Goal: Information Seeking & Learning: Learn about a topic

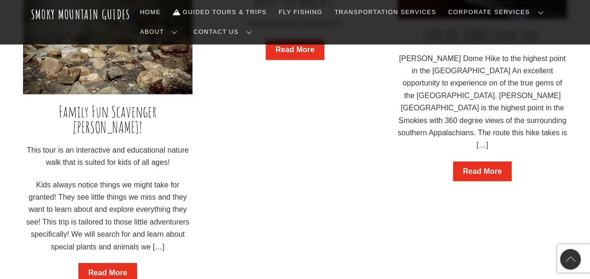
scroll to position [1268, 0]
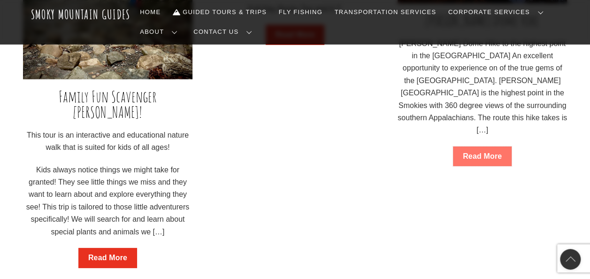
click at [481, 160] on link "Read More" at bounding box center [482, 156] width 59 height 20
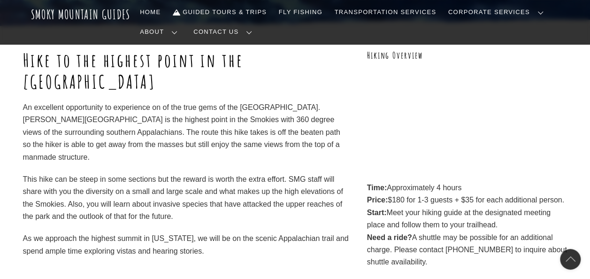
scroll to position [94, 0]
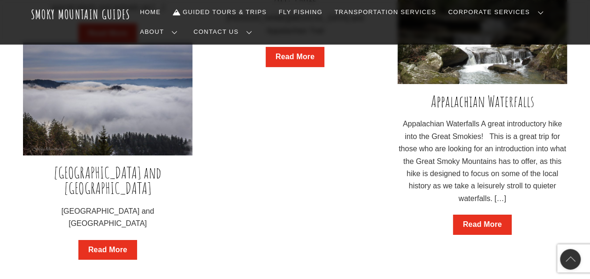
scroll to position [1493, 0]
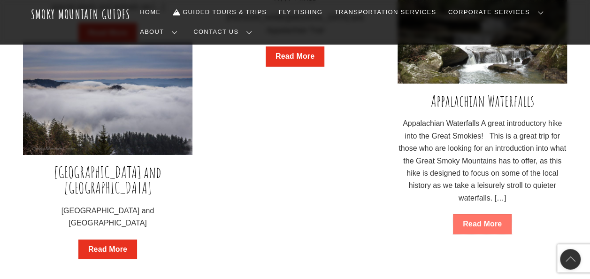
click at [484, 224] on link "Read More" at bounding box center [482, 224] width 59 height 20
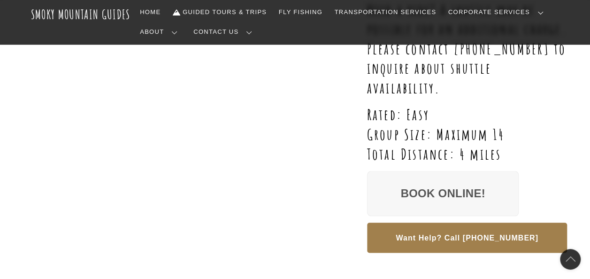
scroll to position [470, 0]
